Goal: Entertainment & Leisure: Consume media (video, audio)

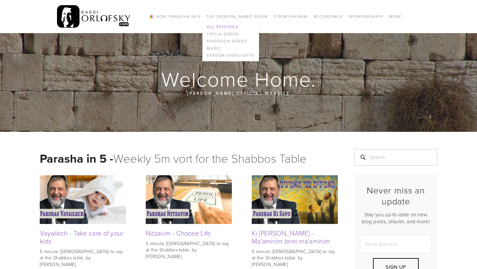
click at [220, 25] on link "All Episodes" at bounding box center [231, 26] width 56 height 7
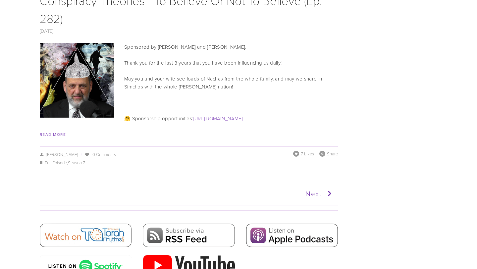
scroll to position [3304, 0]
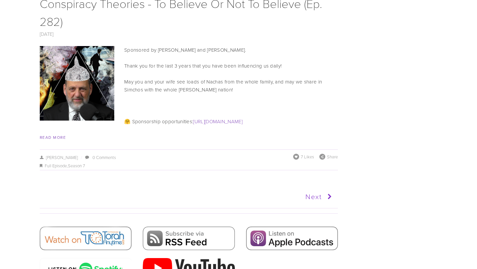
click at [311, 189] on link "Next" at bounding box center [261, 197] width 146 height 17
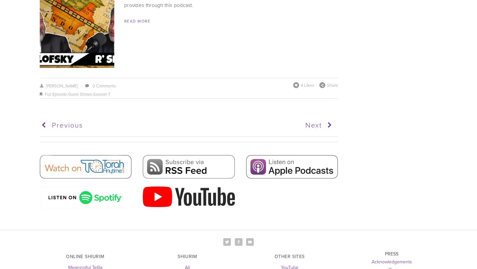
scroll to position [3247, 0]
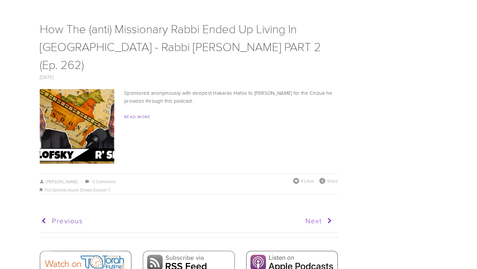
click at [317, 213] on link "Next" at bounding box center [261, 221] width 146 height 17
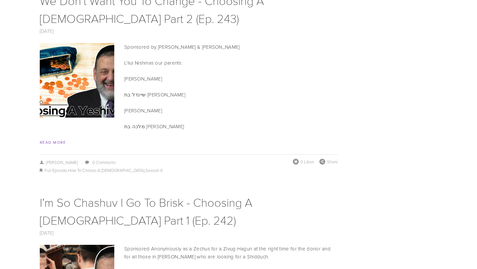
scroll to position [3293, 0]
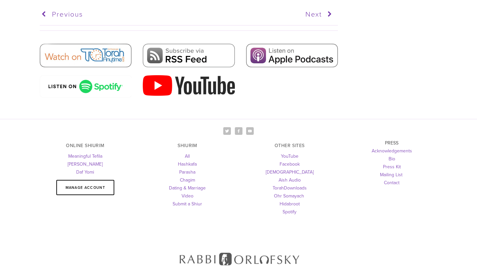
scroll to position [3332, 0]
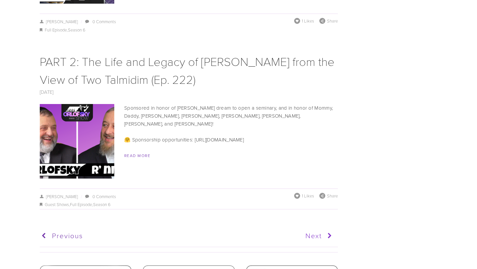
click at [312, 228] on link "Next" at bounding box center [261, 236] width 146 height 17
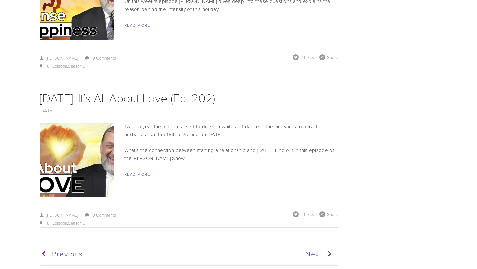
scroll to position [3591, 0]
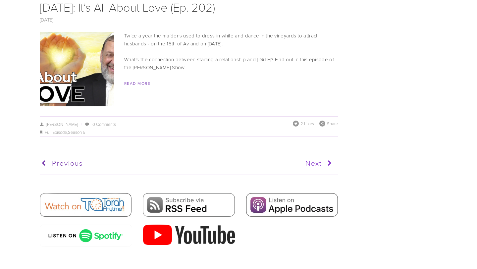
click at [316, 155] on link "Next" at bounding box center [261, 163] width 146 height 17
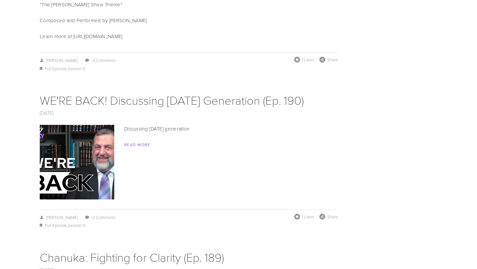
scroll to position [2639, 0]
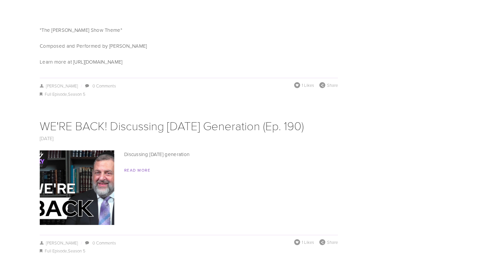
click at [76, 189] on img at bounding box center [77, 188] width 133 height 75
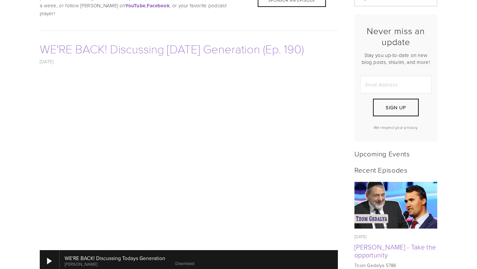
scroll to position [165, 0]
